Goal: Task Accomplishment & Management: Manage account settings

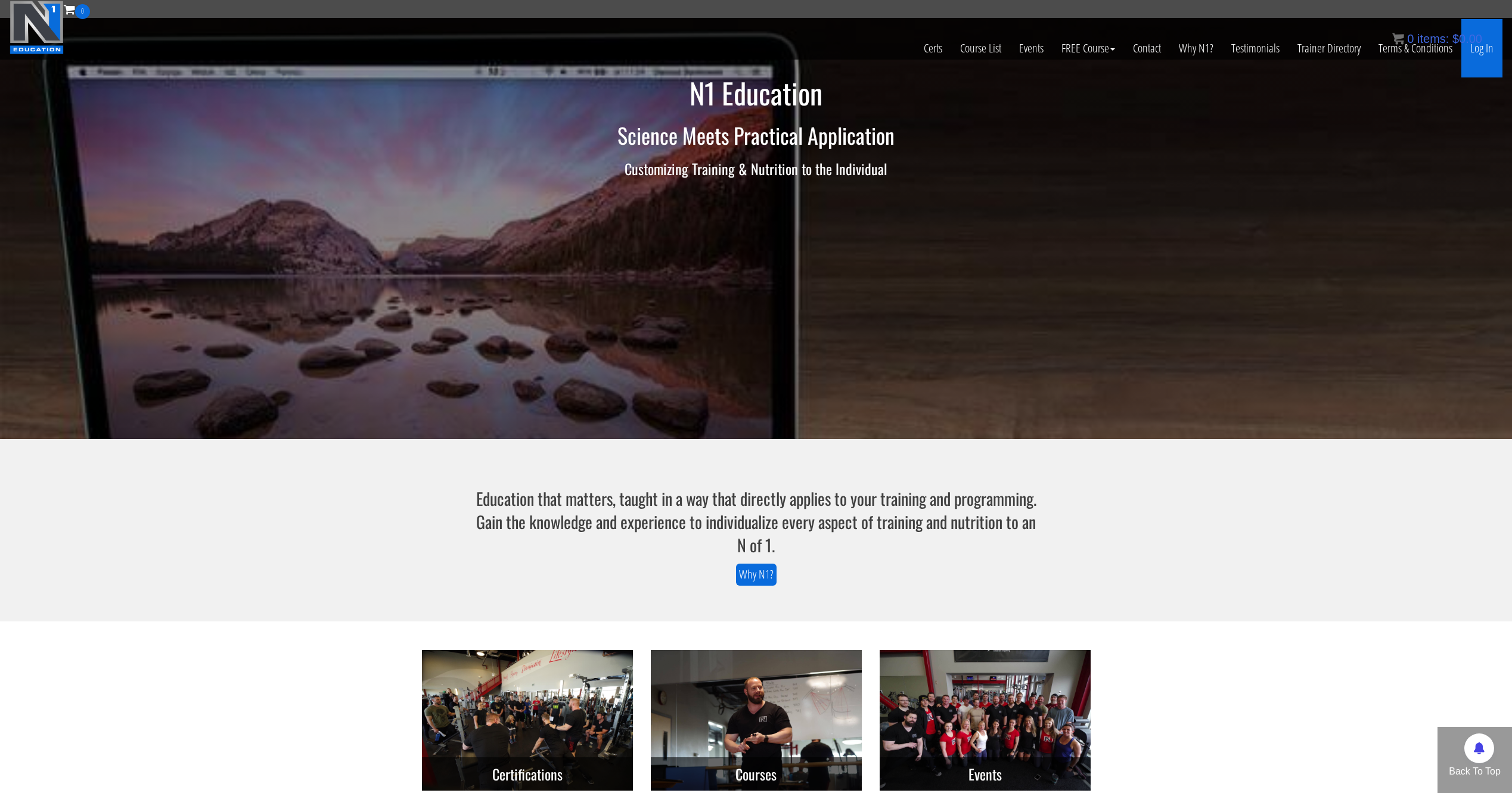
click at [1478, 54] on link "Log In" at bounding box center [1481, 48] width 41 height 58
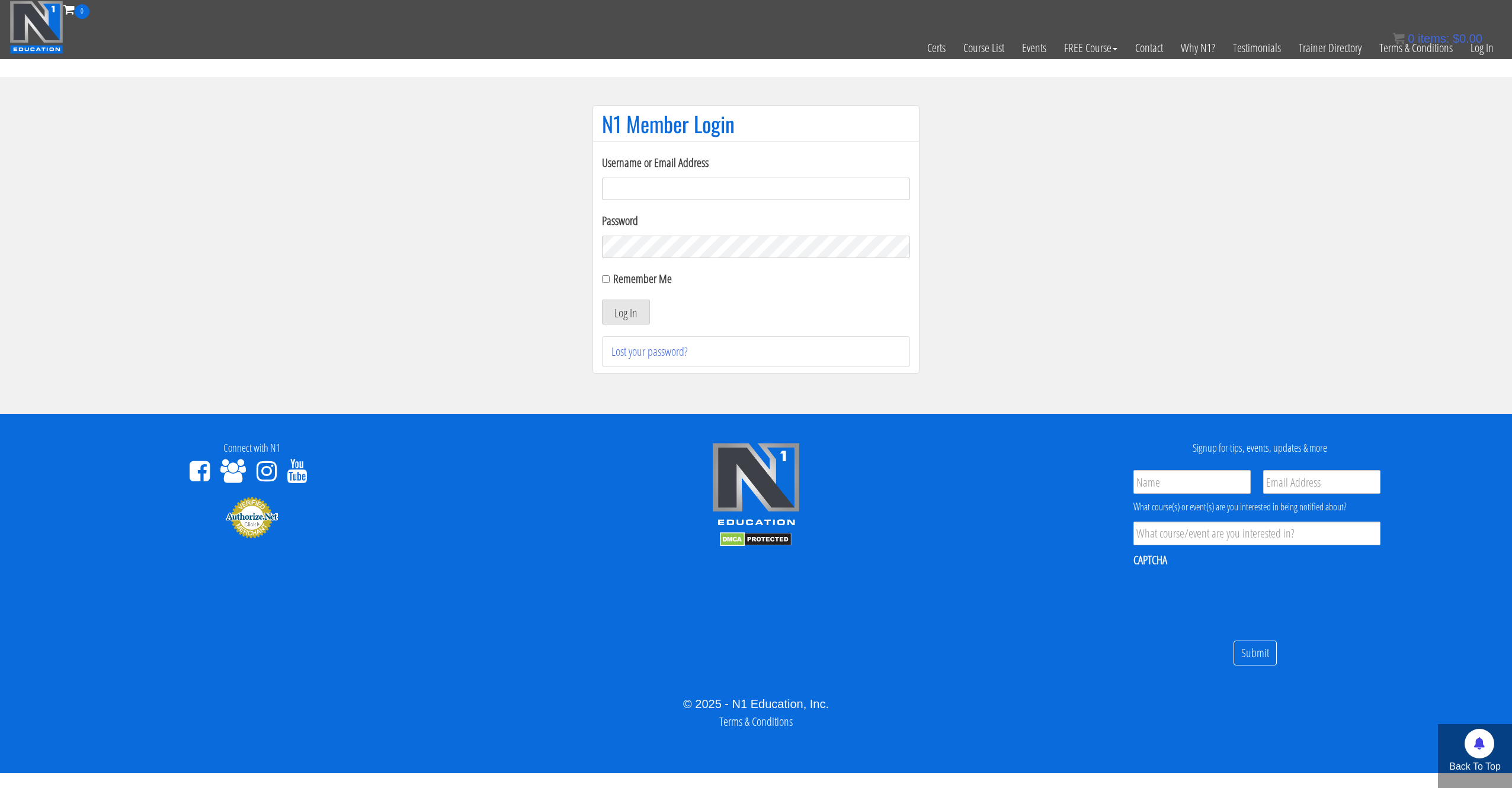
type input "syau2872@gmail.com"
click at [649, 283] on label "Remember Me" at bounding box center [643, 278] width 59 height 16
click at [609, 283] on input "Remember Me" at bounding box center [606, 279] width 7 height 7
checkbox input "true"
click at [627, 313] on button "Log In" at bounding box center [626, 312] width 48 height 25
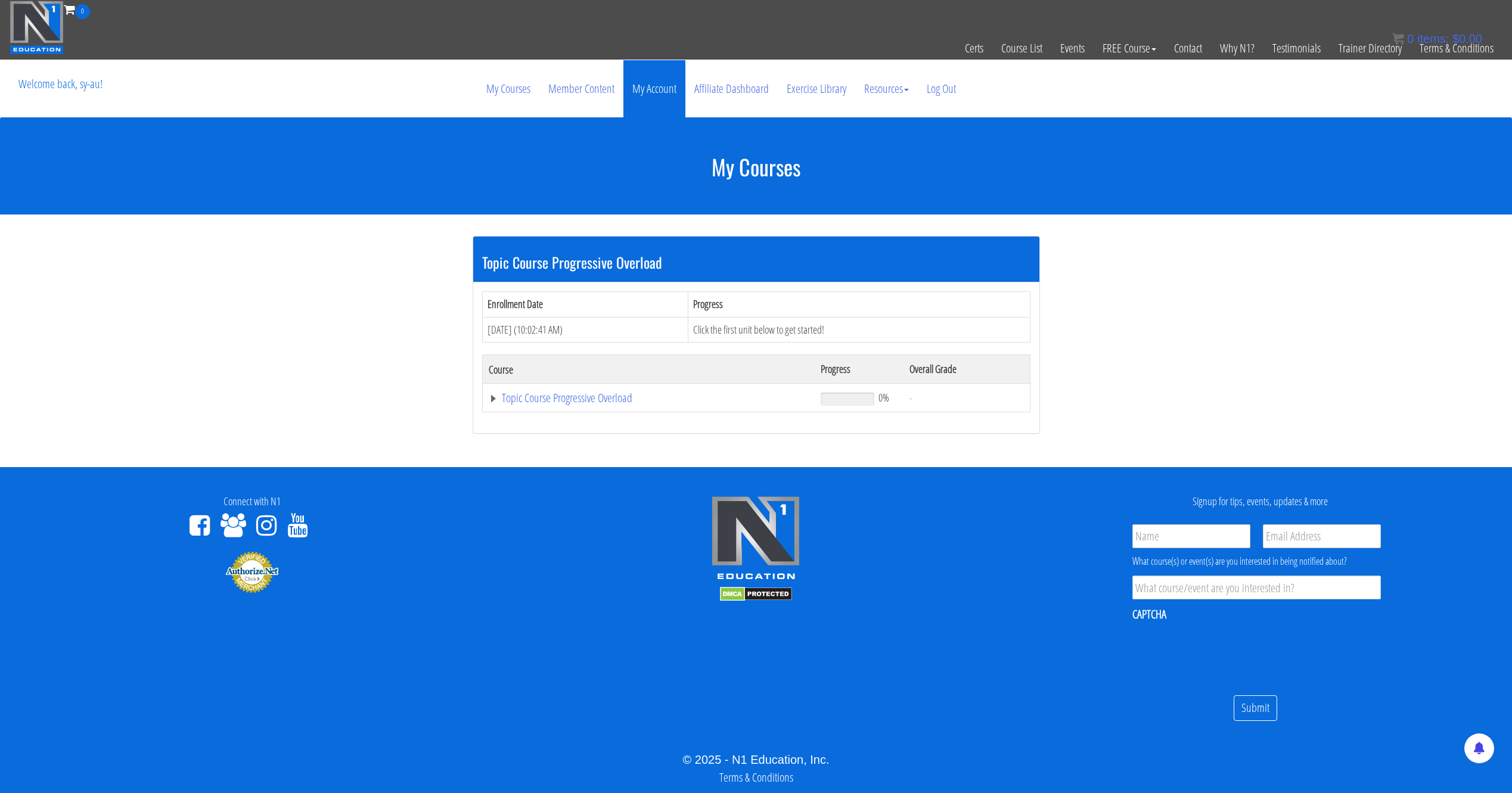
click at [648, 88] on link "My Account" at bounding box center [654, 89] width 62 height 58
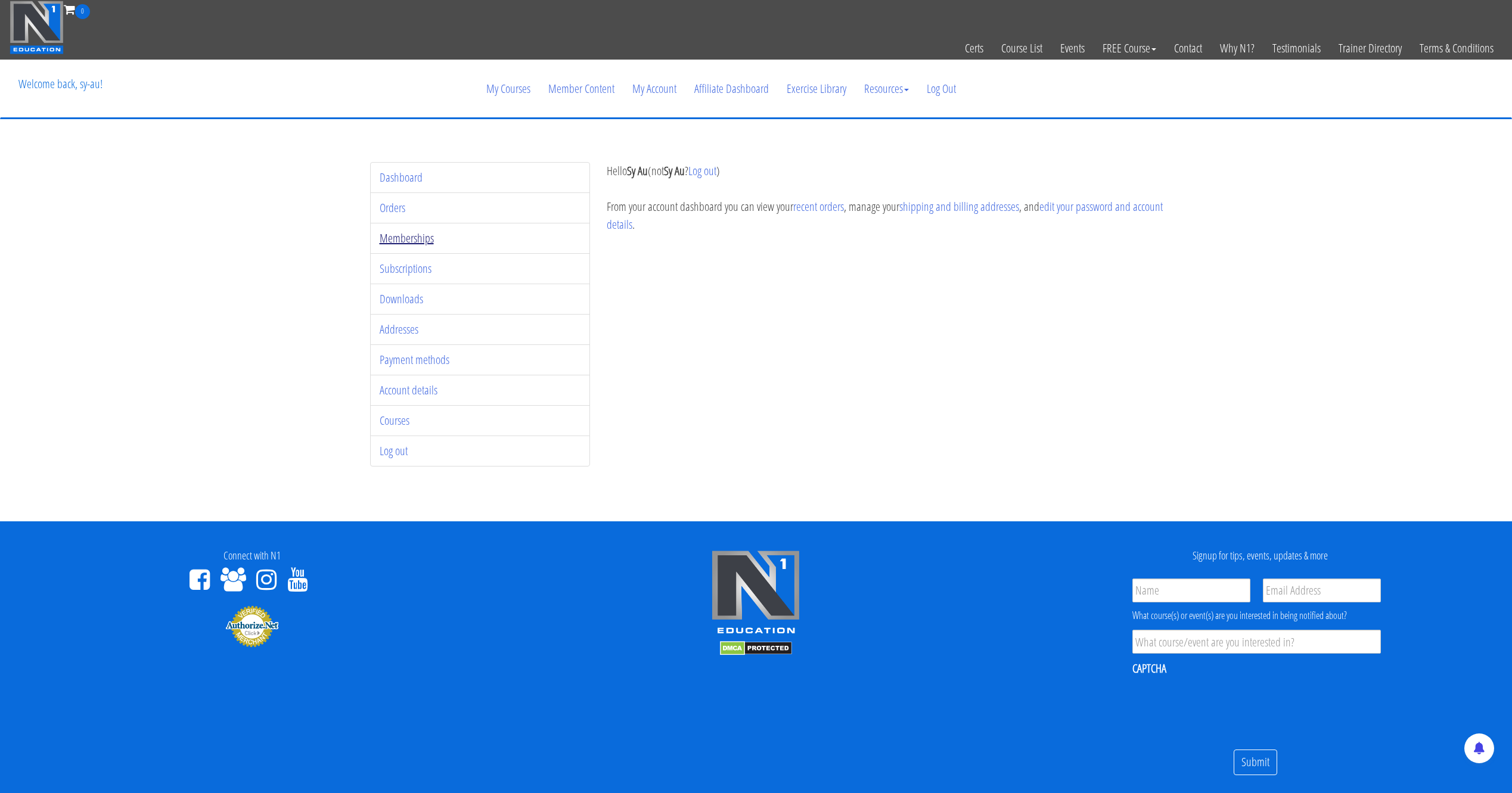
click at [413, 235] on link "Memberships" at bounding box center [406, 237] width 54 height 16
